Goal: Book appointment/travel/reservation

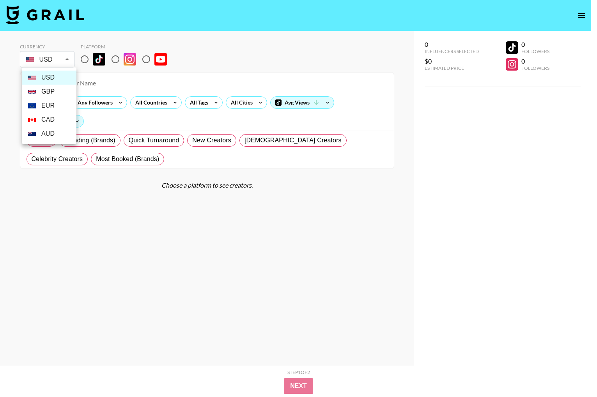
click at [72, 56] on body "Currency USD USD ​ Platform All Prices Any Followers All Countries All Tags All…" at bounding box center [298, 214] width 597 height 428
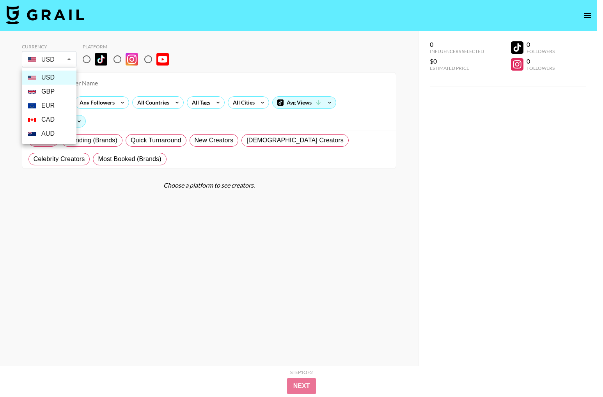
click at [54, 89] on li "GBP" at bounding box center [49, 92] width 55 height 14
type input "GBP"
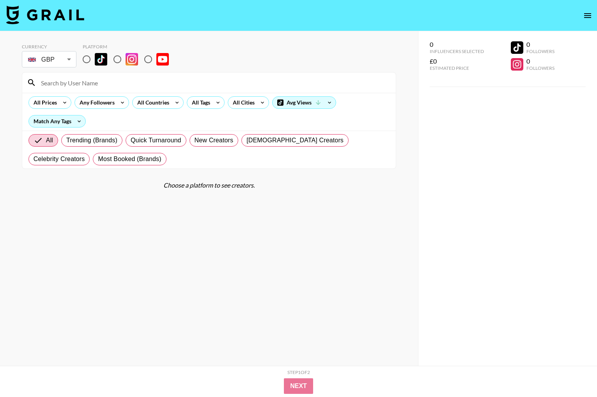
click at [119, 58] on input "radio" at bounding box center [117, 59] width 16 height 16
radio input "true"
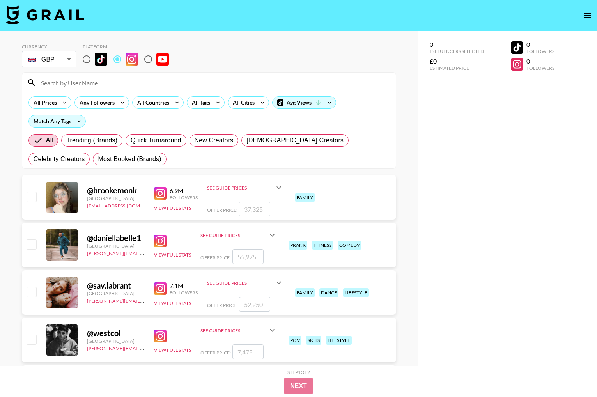
click at [85, 59] on input "radio" at bounding box center [86, 59] width 16 height 16
radio input "true"
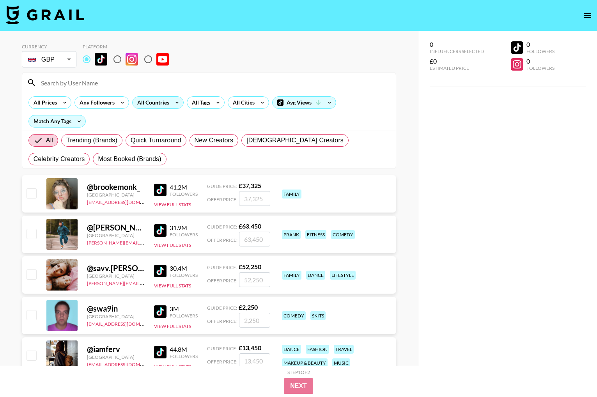
click at [160, 106] on div "All Countries" at bounding box center [152, 103] width 38 height 12
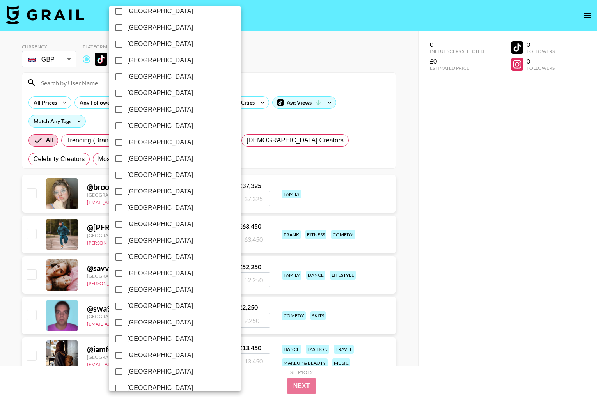
scroll to position [485, 0]
click at [119, 372] on input "United Kingdom" at bounding box center [119, 371] width 16 height 16
checkbox input "true"
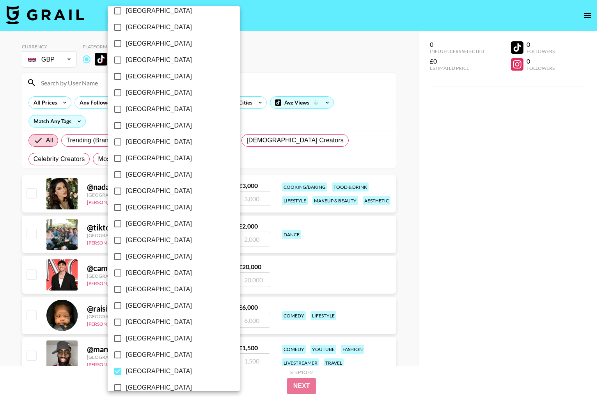
click at [342, 65] on div at bounding box center [301, 198] width 603 height 397
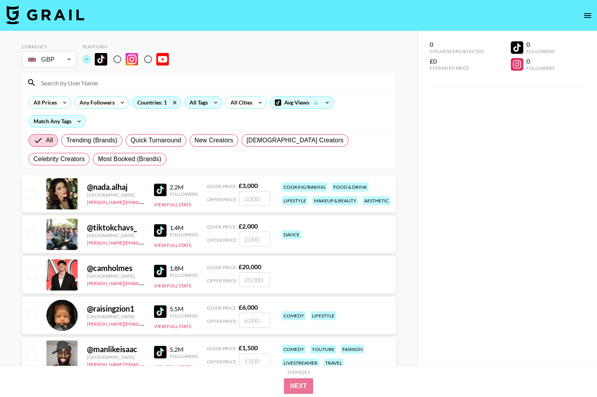
click at [216, 103] on icon at bounding box center [215, 103] width 12 height 12
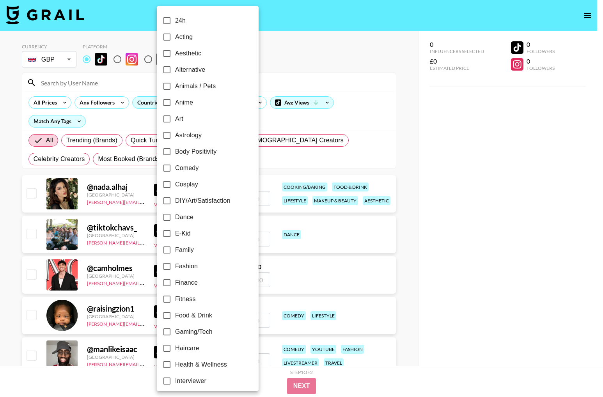
click at [190, 301] on span "Fitness" at bounding box center [185, 298] width 21 height 9
click at [175, 301] on input "Fitness" at bounding box center [167, 299] width 16 height 16
checkbox input "true"
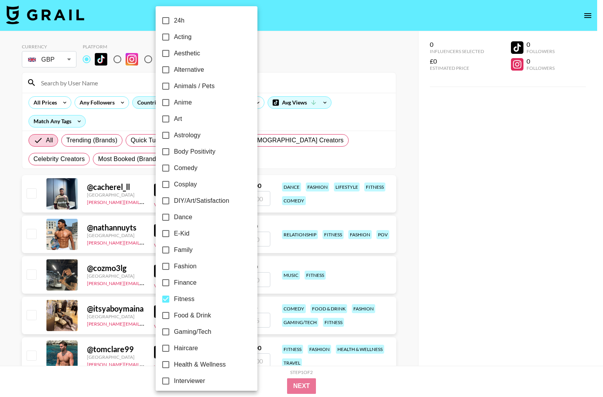
click at [178, 364] on span "Health & Wellness" at bounding box center [200, 364] width 52 height 9
click at [174, 364] on input "Health & Wellness" at bounding box center [166, 364] width 16 height 16
checkbox input "true"
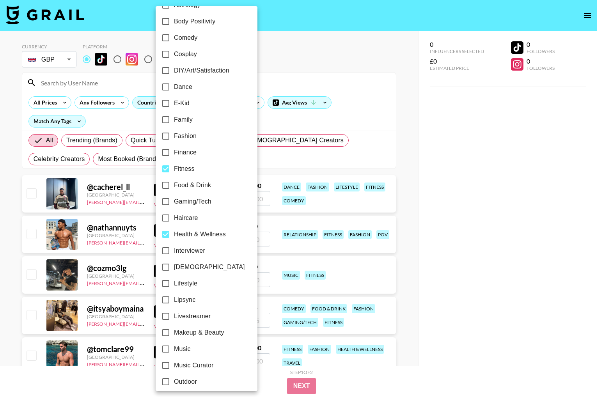
scroll to position [133, 0]
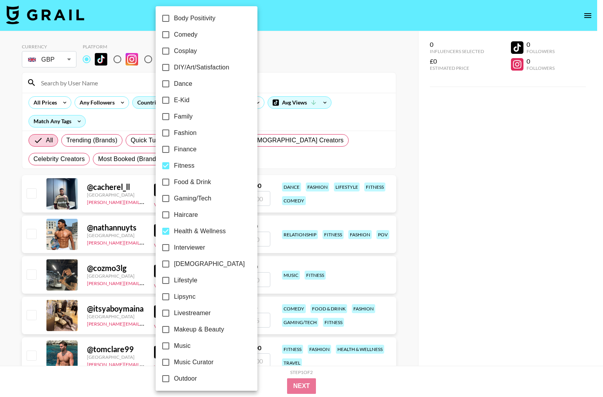
click at [179, 280] on span "Lifestyle" at bounding box center [185, 280] width 23 height 9
click at [174, 280] on input "Lifestyle" at bounding box center [166, 280] width 16 height 16
checkbox input "true"
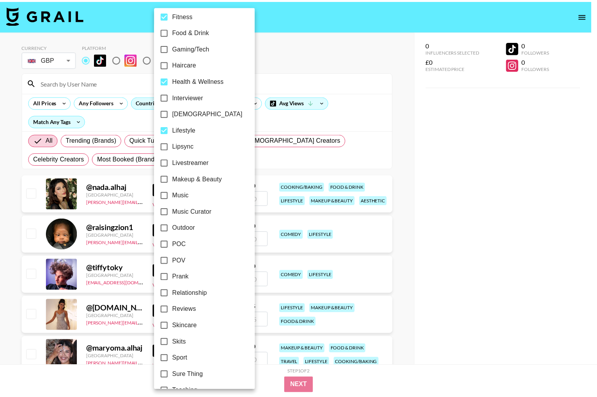
scroll to position [285, 0]
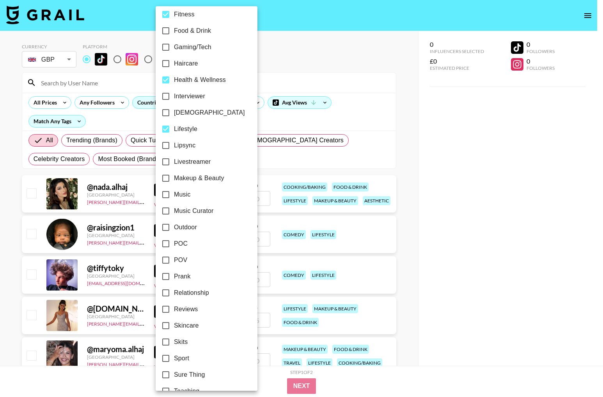
click at [182, 358] on span "Sport" at bounding box center [181, 358] width 15 height 9
click at [174, 358] on input "Sport" at bounding box center [166, 358] width 16 height 16
checkbox input "true"
click at [389, 128] on div at bounding box center [301, 198] width 603 height 397
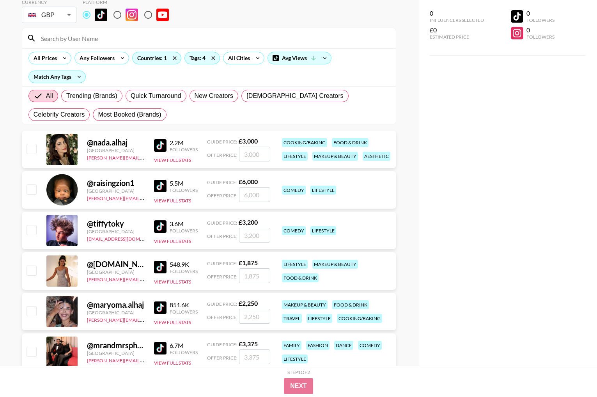
scroll to position [44, 0]
click at [121, 18] on input "radio" at bounding box center [117, 15] width 16 height 16
radio input "true"
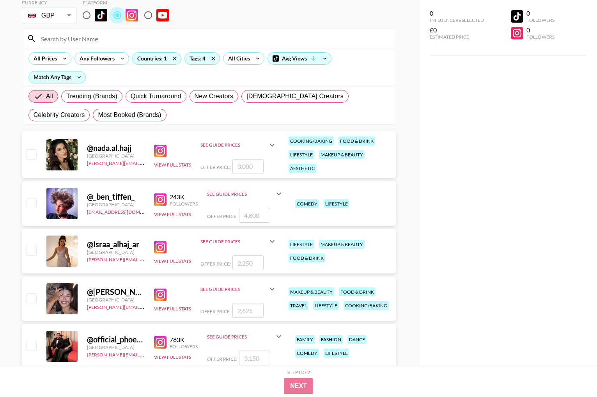
click at [121, 18] on input "radio" at bounding box center [117, 15] width 16 height 16
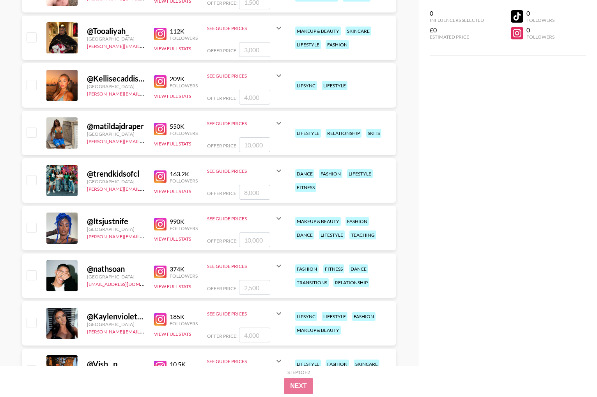
scroll to position [2903, 0]
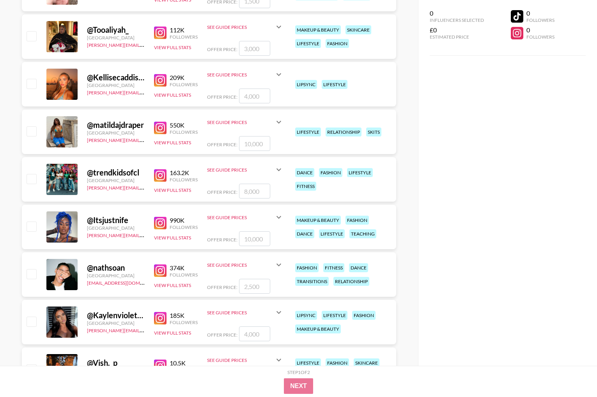
click at [163, 317] on img at bounding box center [160, 318] width 12 height 12
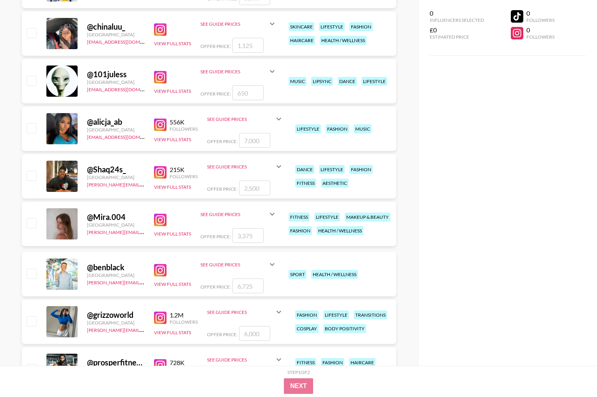
scroll to position [5809, 0]
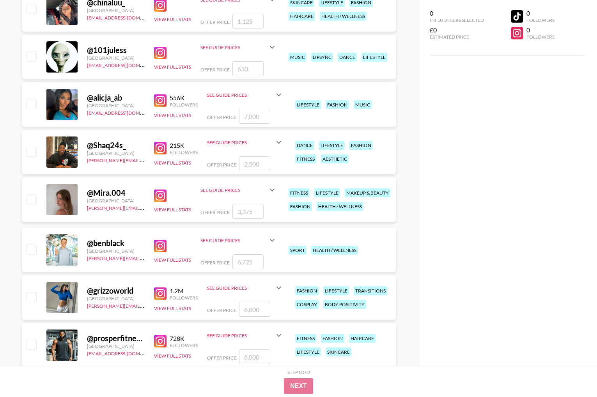
click at [163, 295] on img at bounding box center [160, 293] width 12 height 12
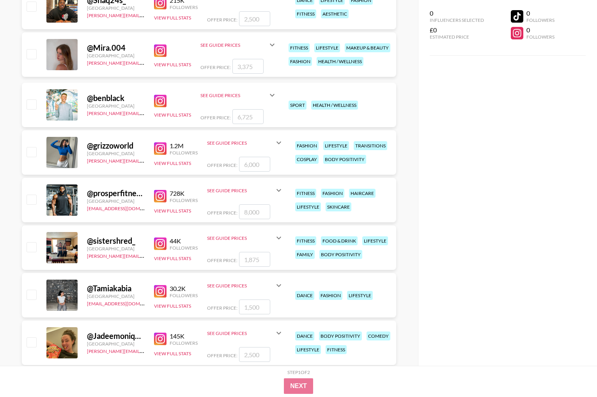
scroll to position [5955, 0]
click at [163, 195] on img at bounding box center [160, 196] width 12 height 12
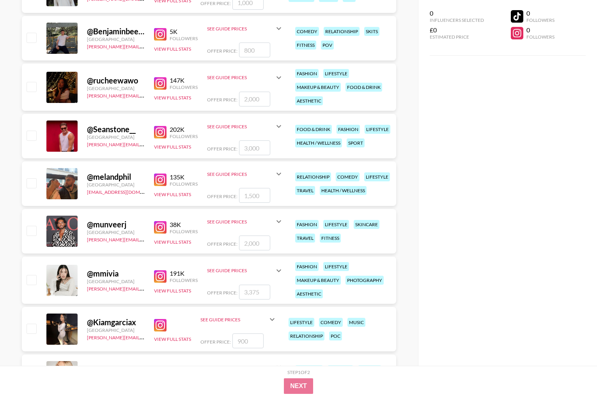
scroll to position [6414, 0]
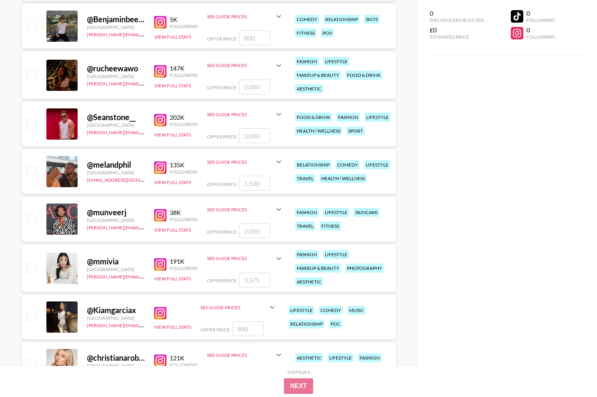
click at [162, 311] on img at bounding box center [160, 313] width 12 height 12
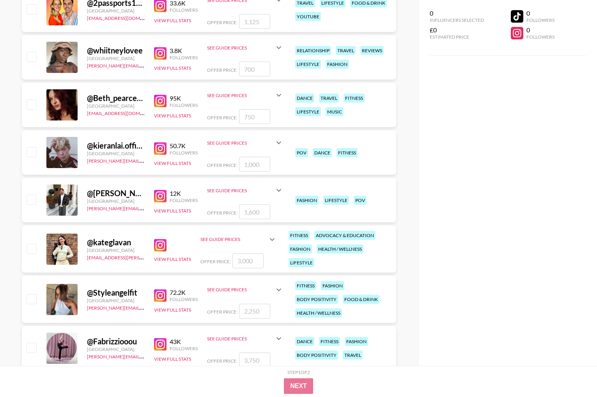
scroll to position [8831, 0]
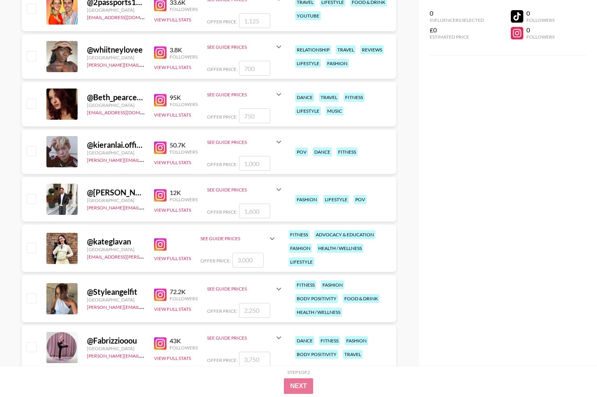
click at [160, 150] on img at bounding box center [160, 148] width 12 height 12
click at [162, 298] on img at bounding box center [160, 295] width 12 height 12
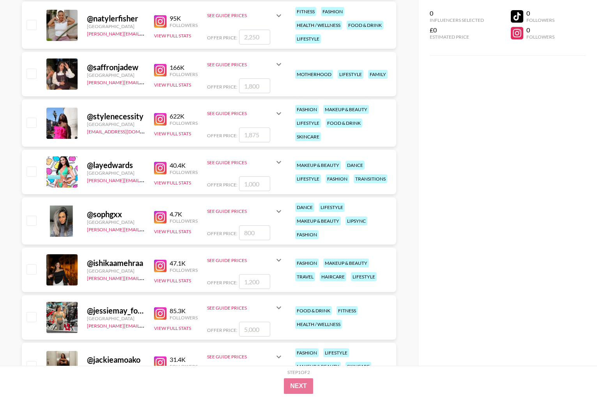
scroll to position [10352, 0]
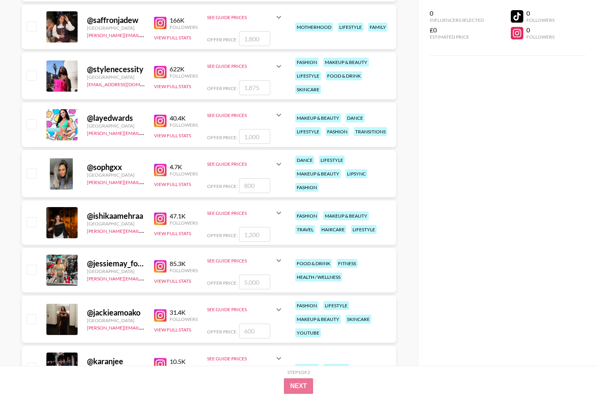
click at [157, 268] on img at bounding box center [160, 266] width 12 height 12
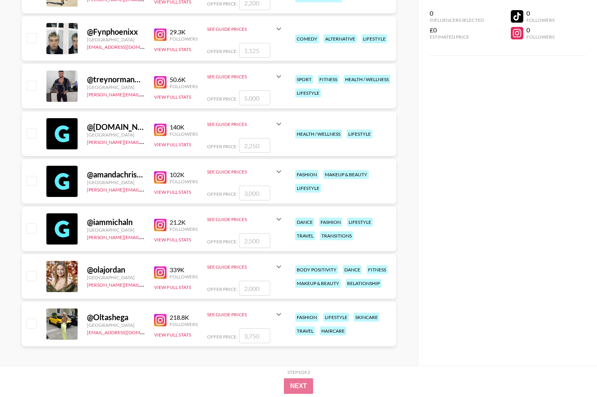
scroll to position [12217, 0]
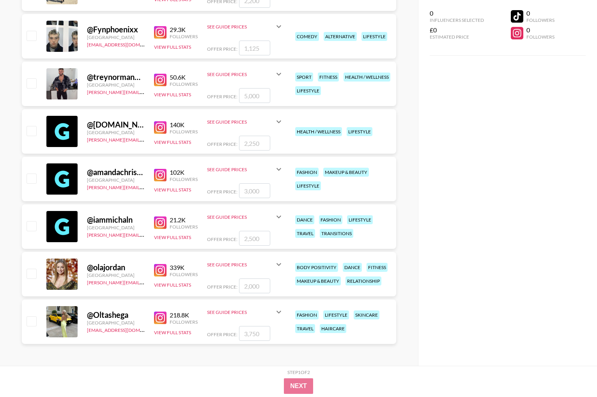
click at [348, 381] on div "Next" at bounding box center [298, 386] width 437 height 16
click at [315, 369] on div "Step 1 of 2 View Summary" at bounding box center [298, 373] width 437 height 9
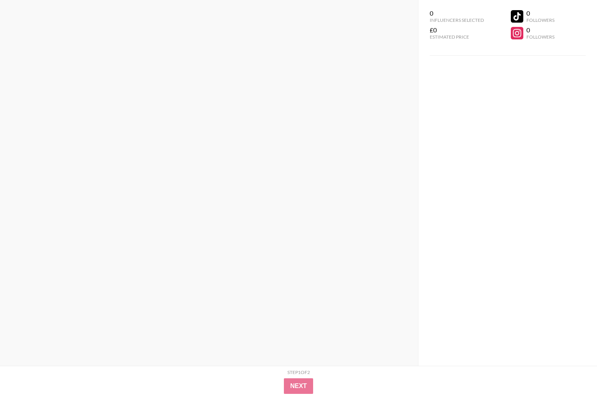
scroll to position [0, 0]
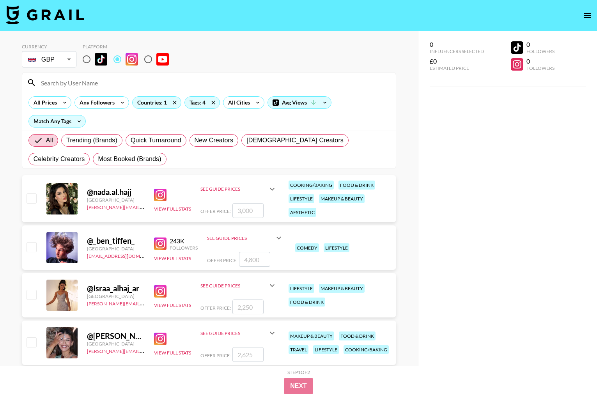
click at [64, 16] on img at bounding box center [45, 14] width 78 height 19
